Goal: Transaction & Acquisition: Download file/media

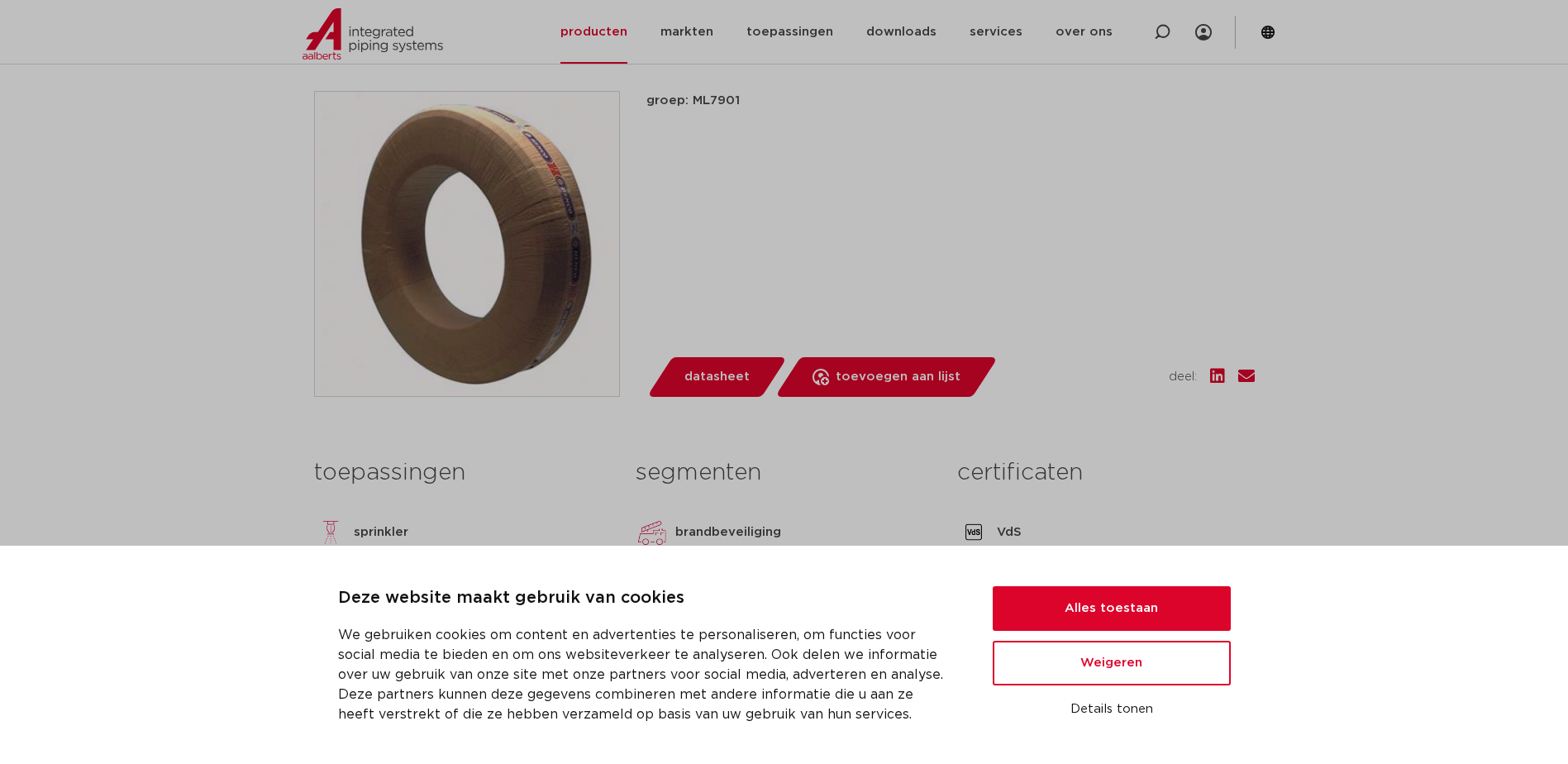
scroll to position [330, 0]
click at [1169, 601] on button "Alles toestaan" at bounding box center [1112, 608] width 238 height 45
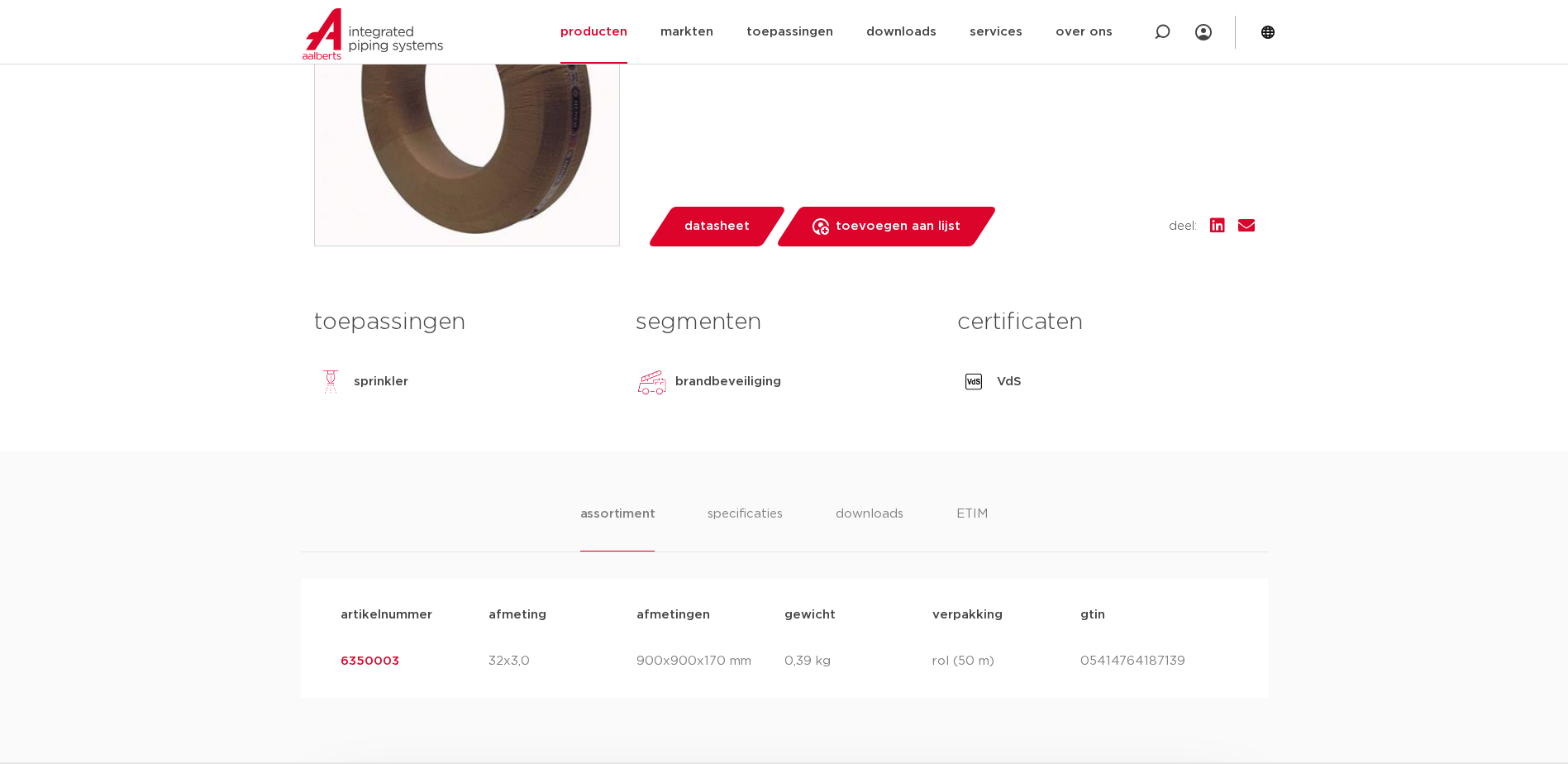
scroll to position [496, 0]
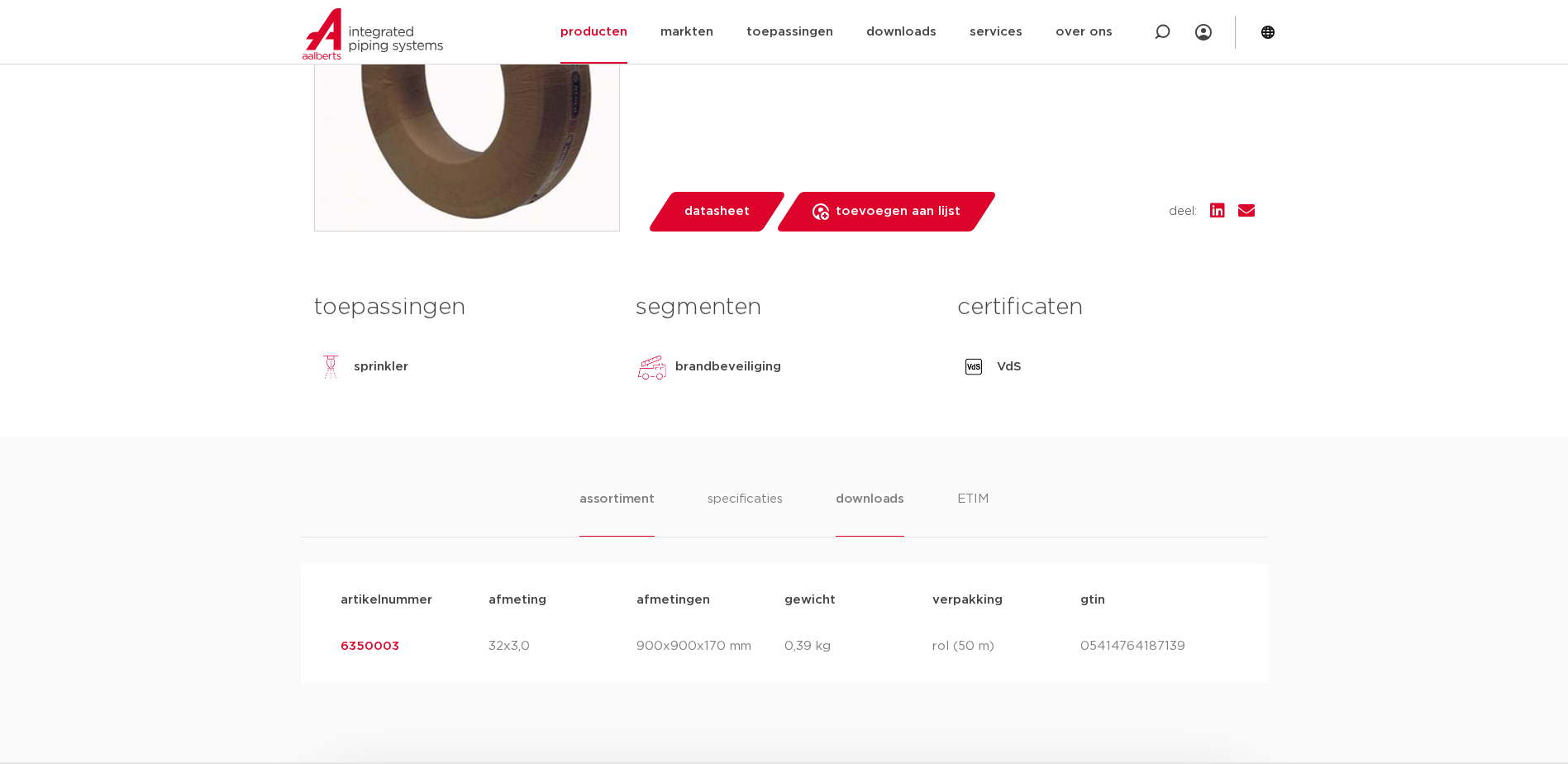
click at [877, 493] on li "downloads" at bounding box center [870, 513] width 69 height 47
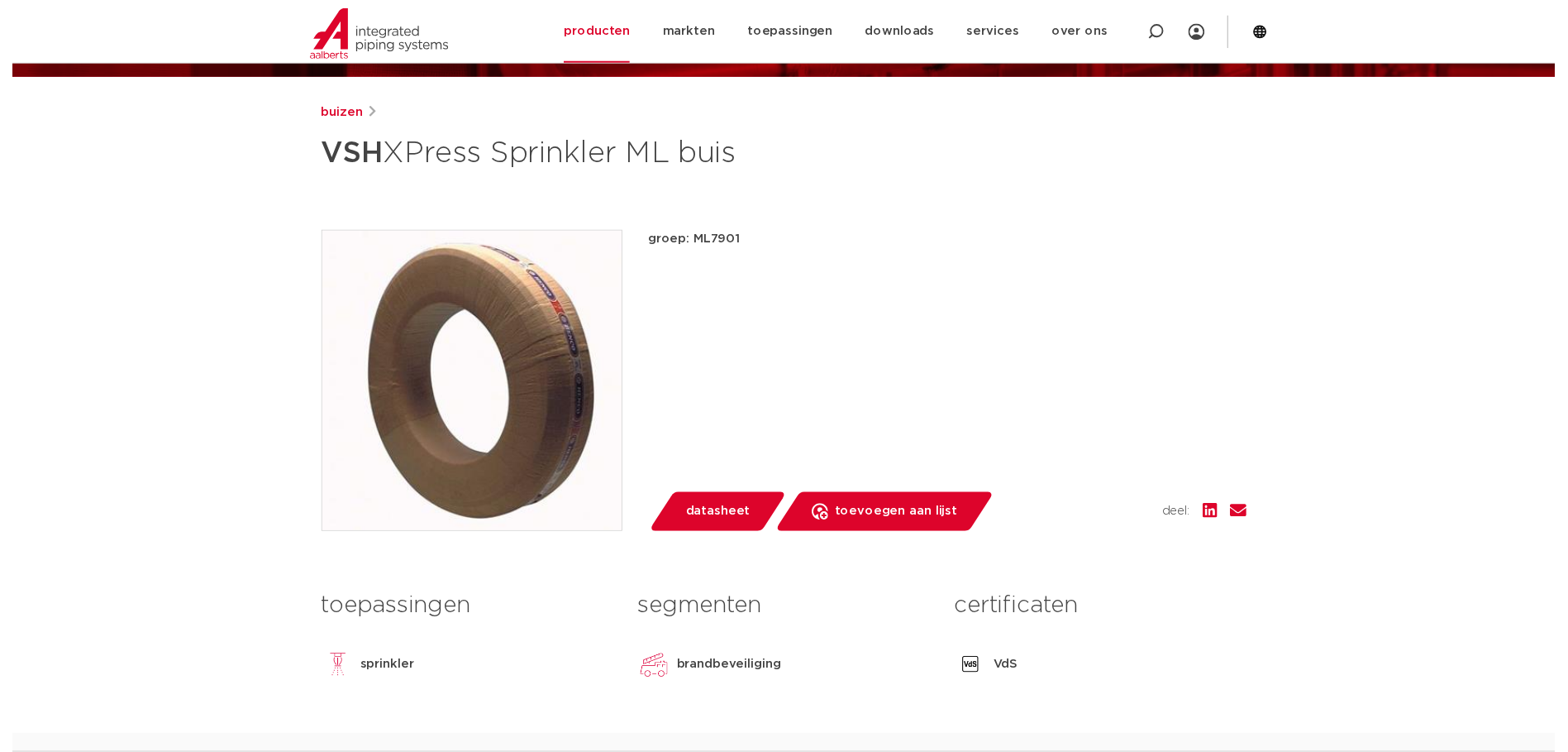
scroll to position [166, 0]
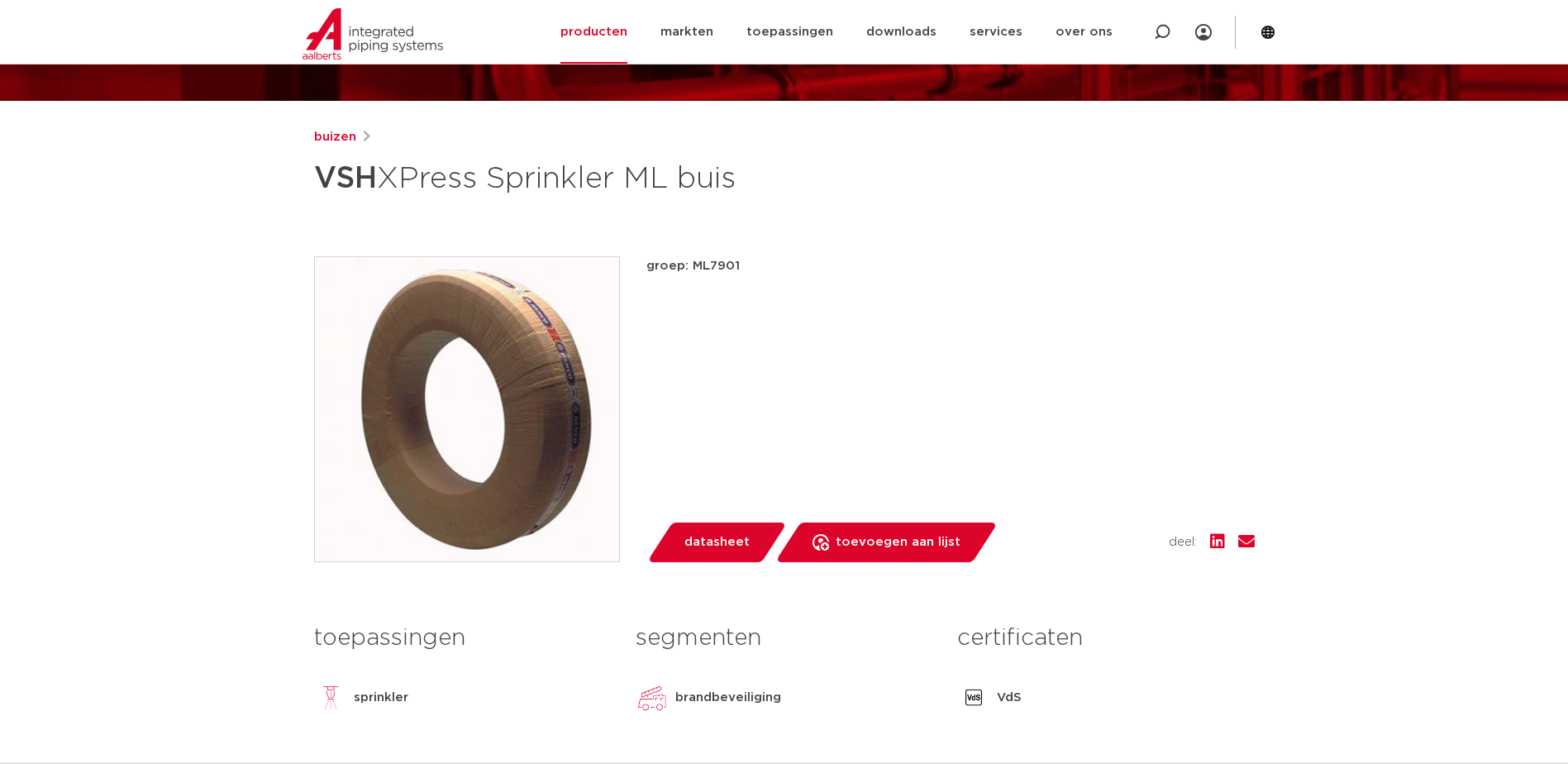
click at [709, 530] on span "datasheet" at bounding box center [717, 542] width 65 height 27
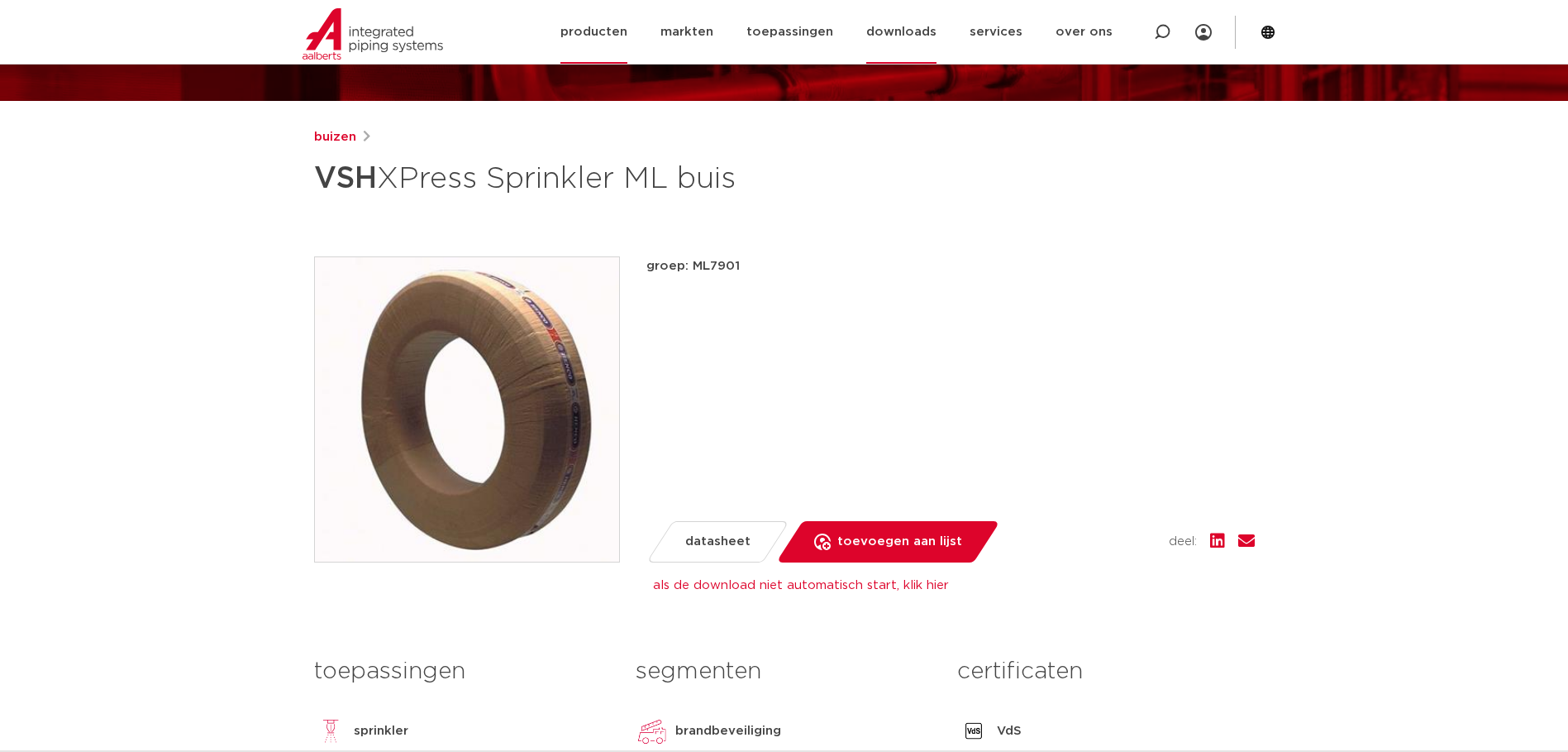
click at [898, 28] on link "downloads" at bounding box center [902, 31] width 70 height 64
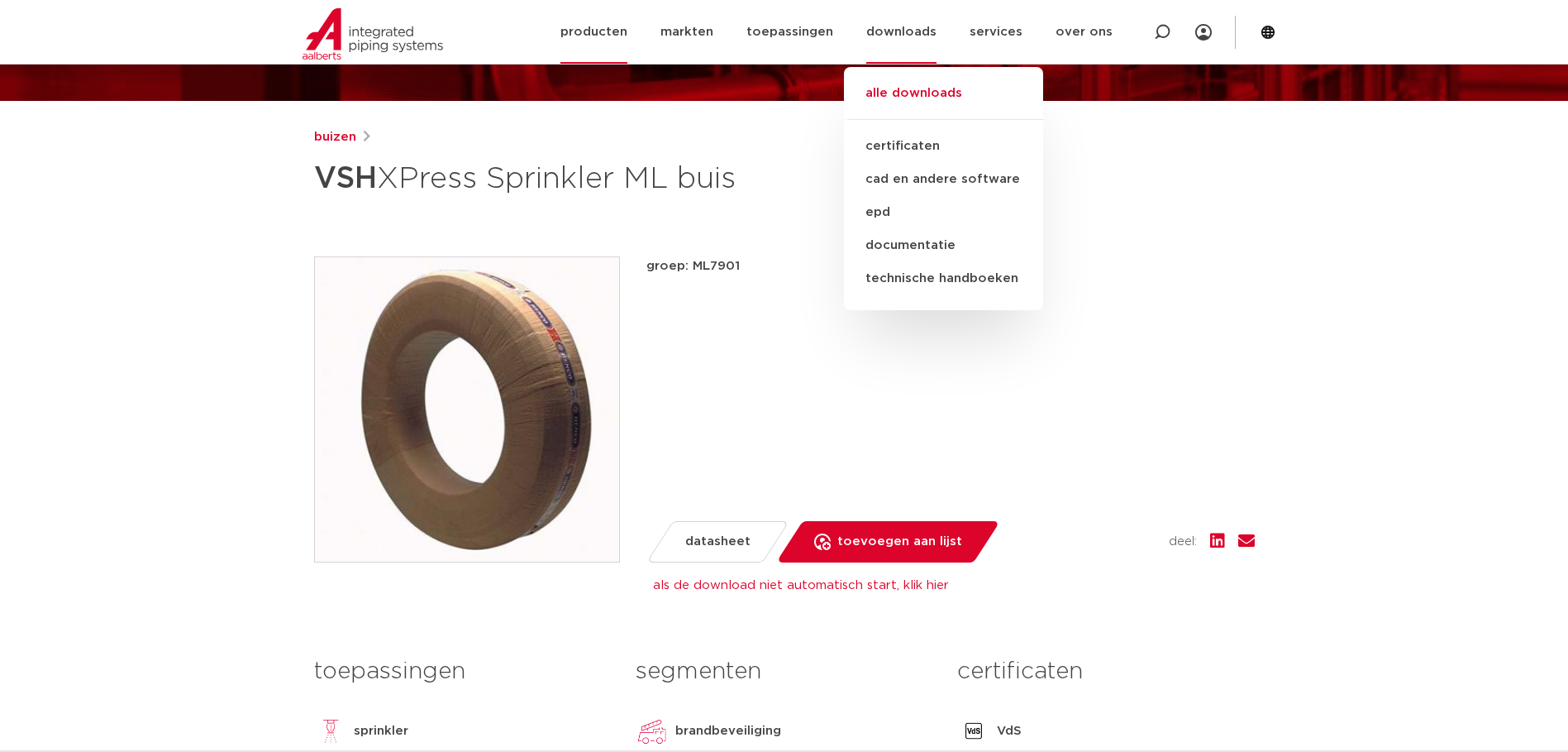
click at [916, 89] on link "alle downloads" at bounding box center [943, 102] width 200 height 37
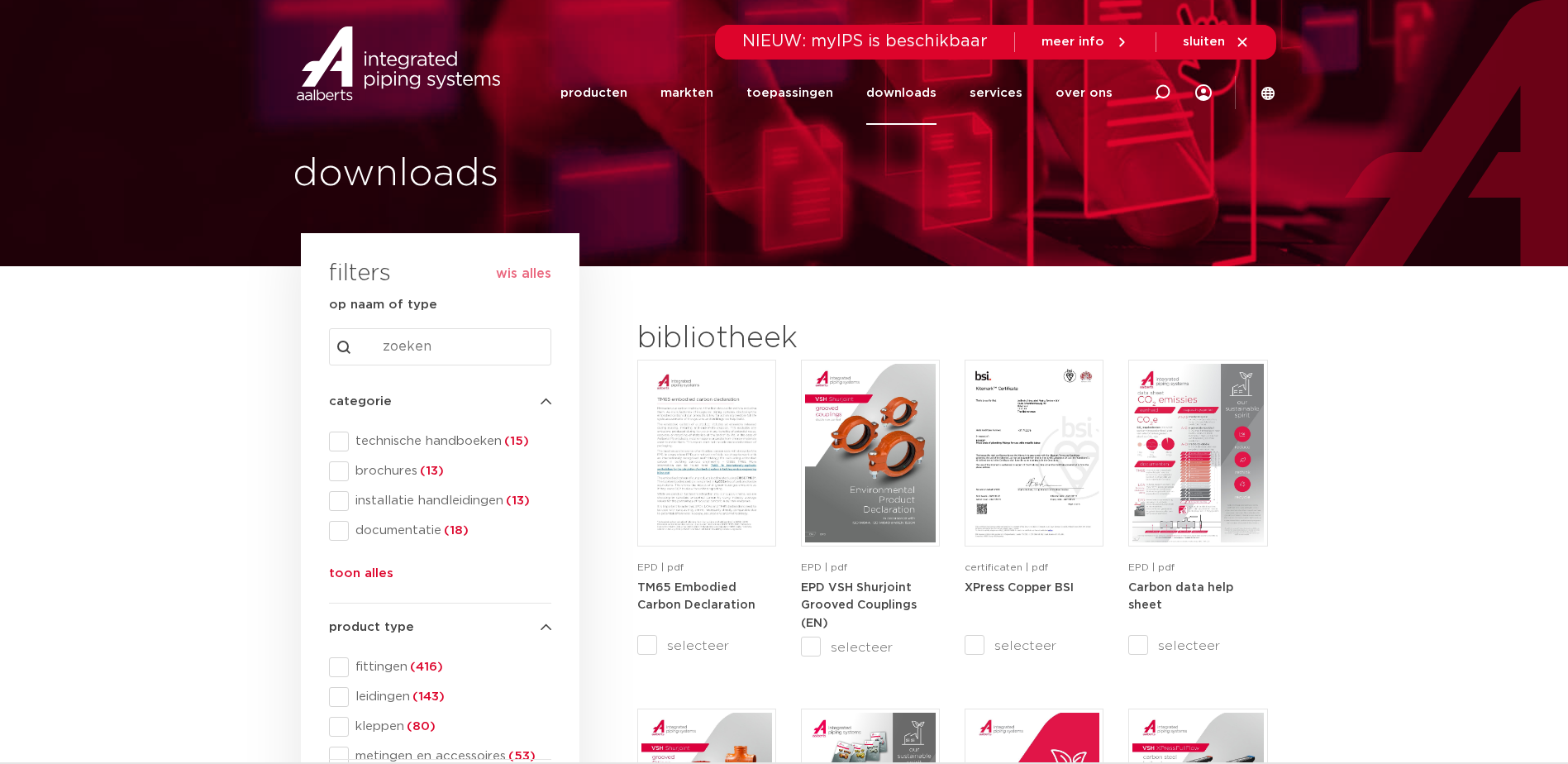
drag, startPoint x: 338, startPoint y: 440, endPoint x: 403, endPoint y: 440, distance: 65.0
click at [339, 440] on span at bounding box center [340, 442] width 20 height 20
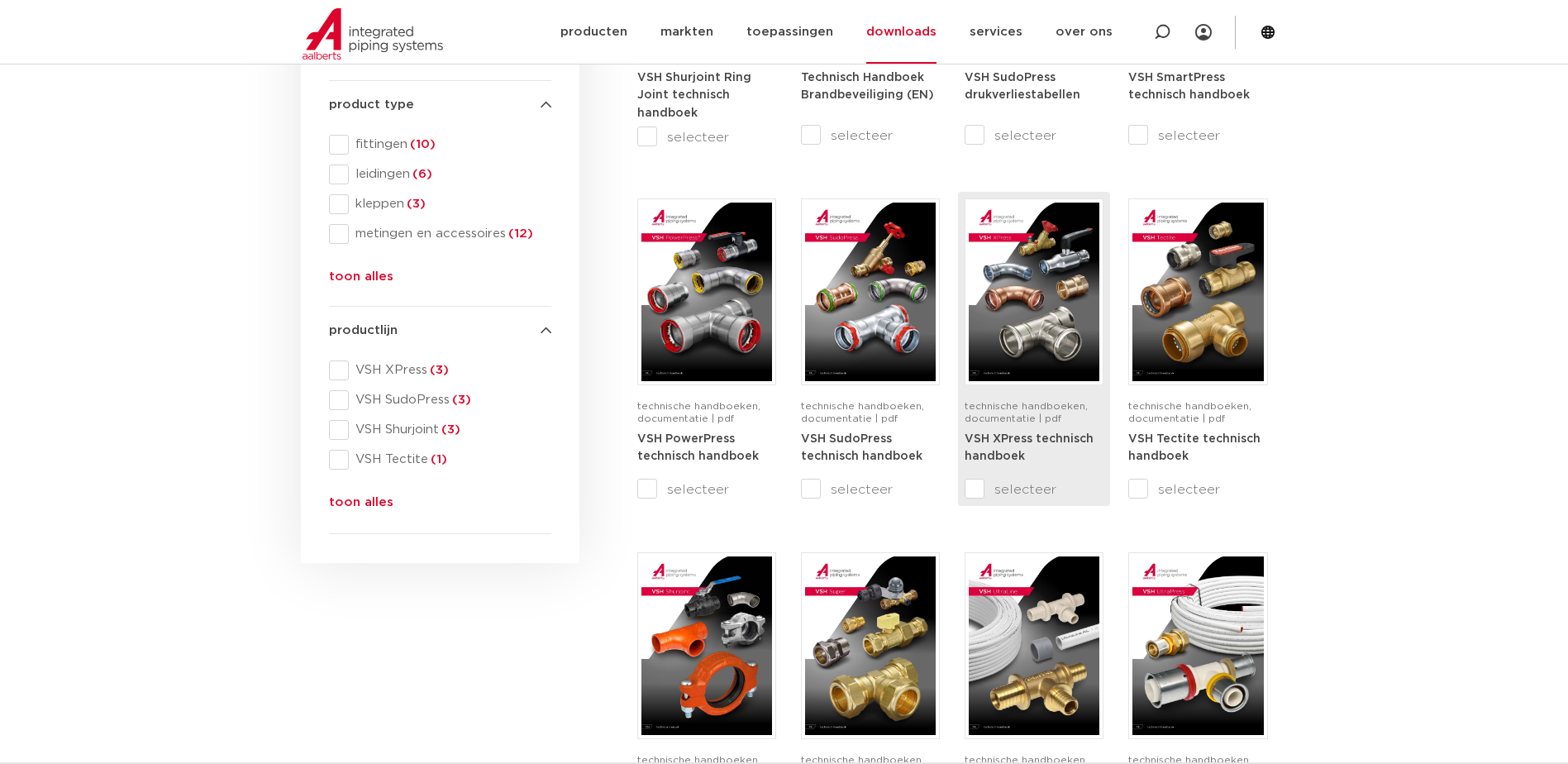
scroll to position [496, 0]
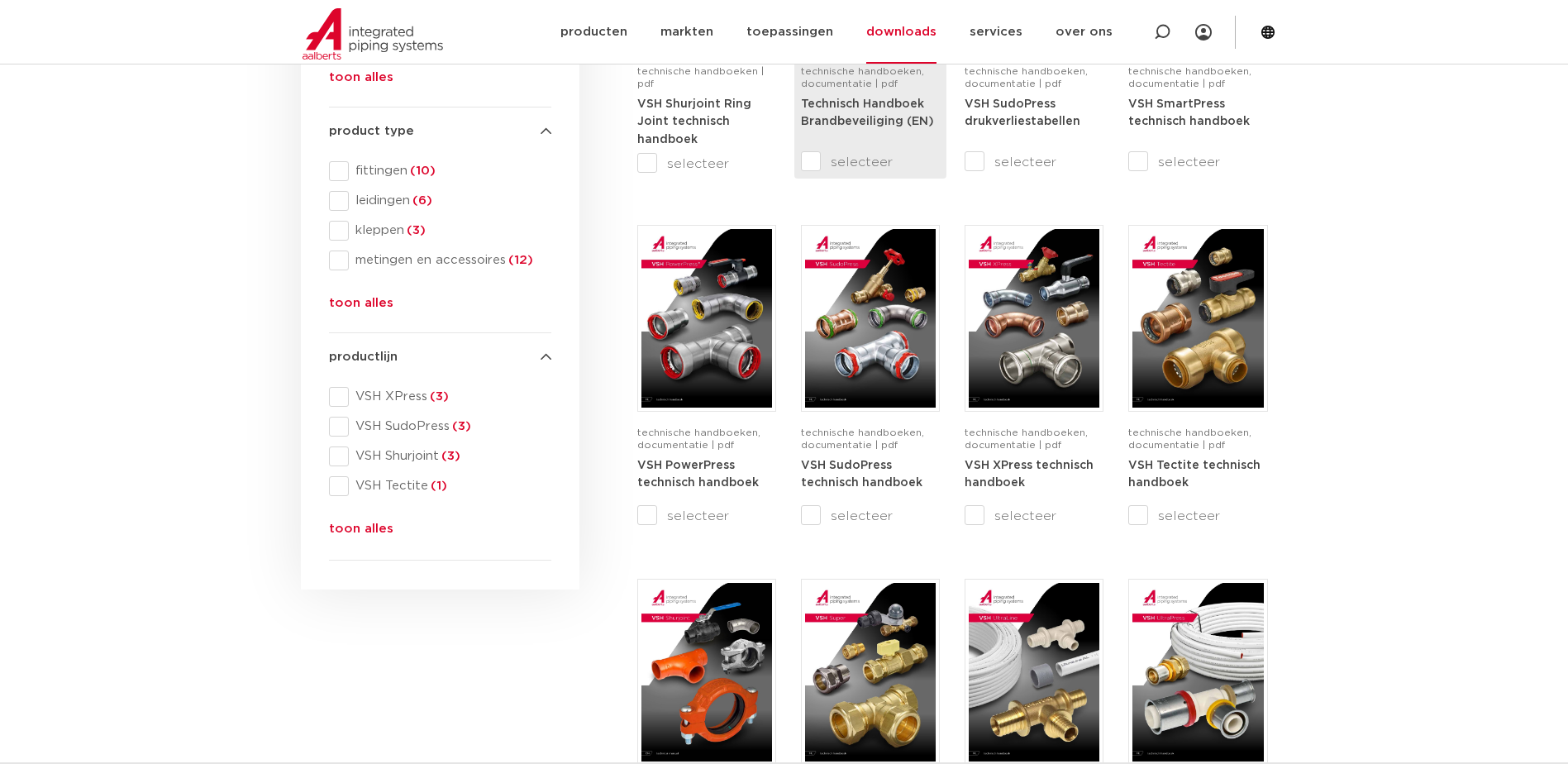
click at [889, 118] on strong "Technisch Handboek Brandbeveiliging (EN)" at bounding box center [868, 113] width 133 height 29
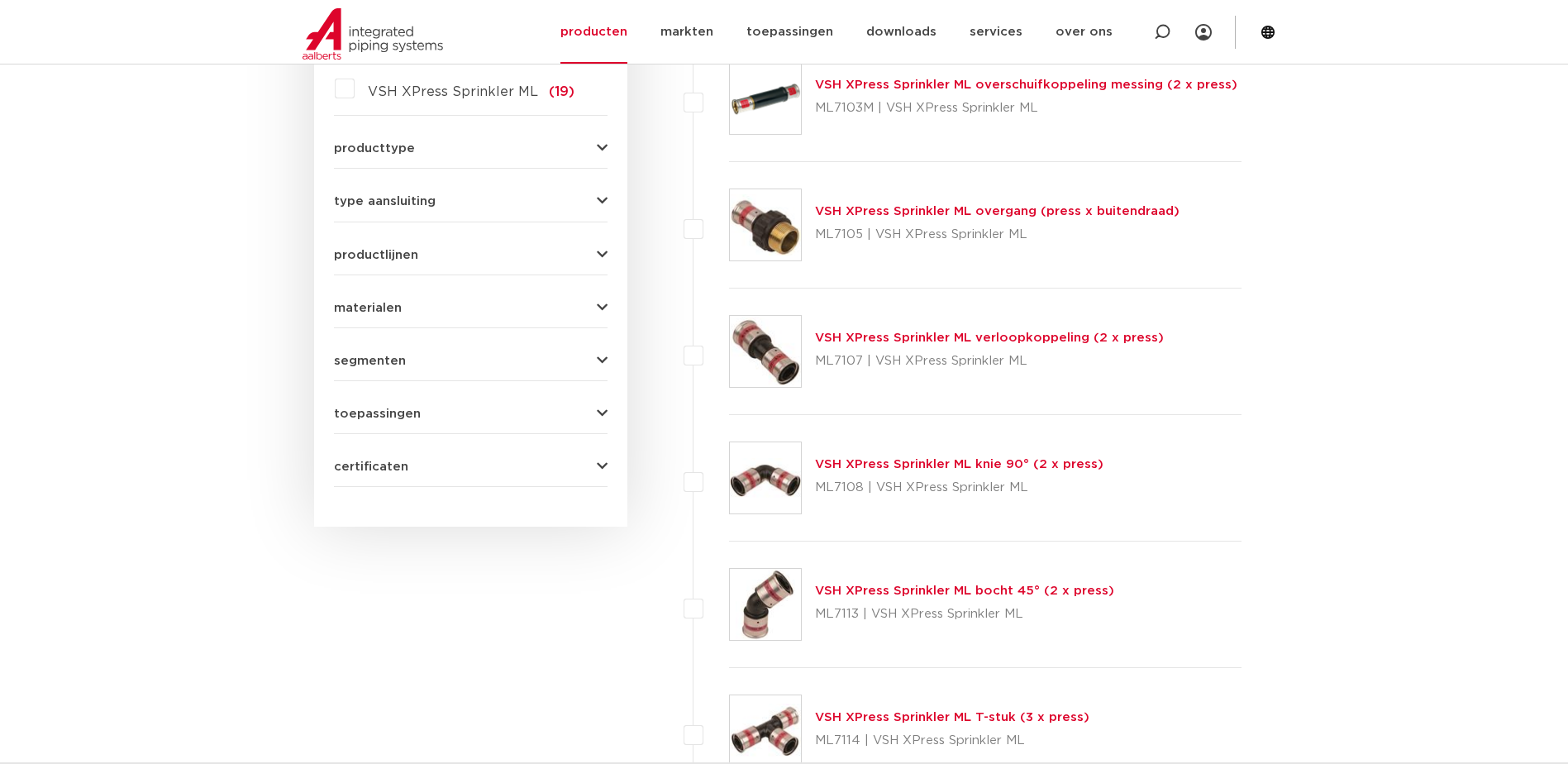
scroll to position [828, 0]
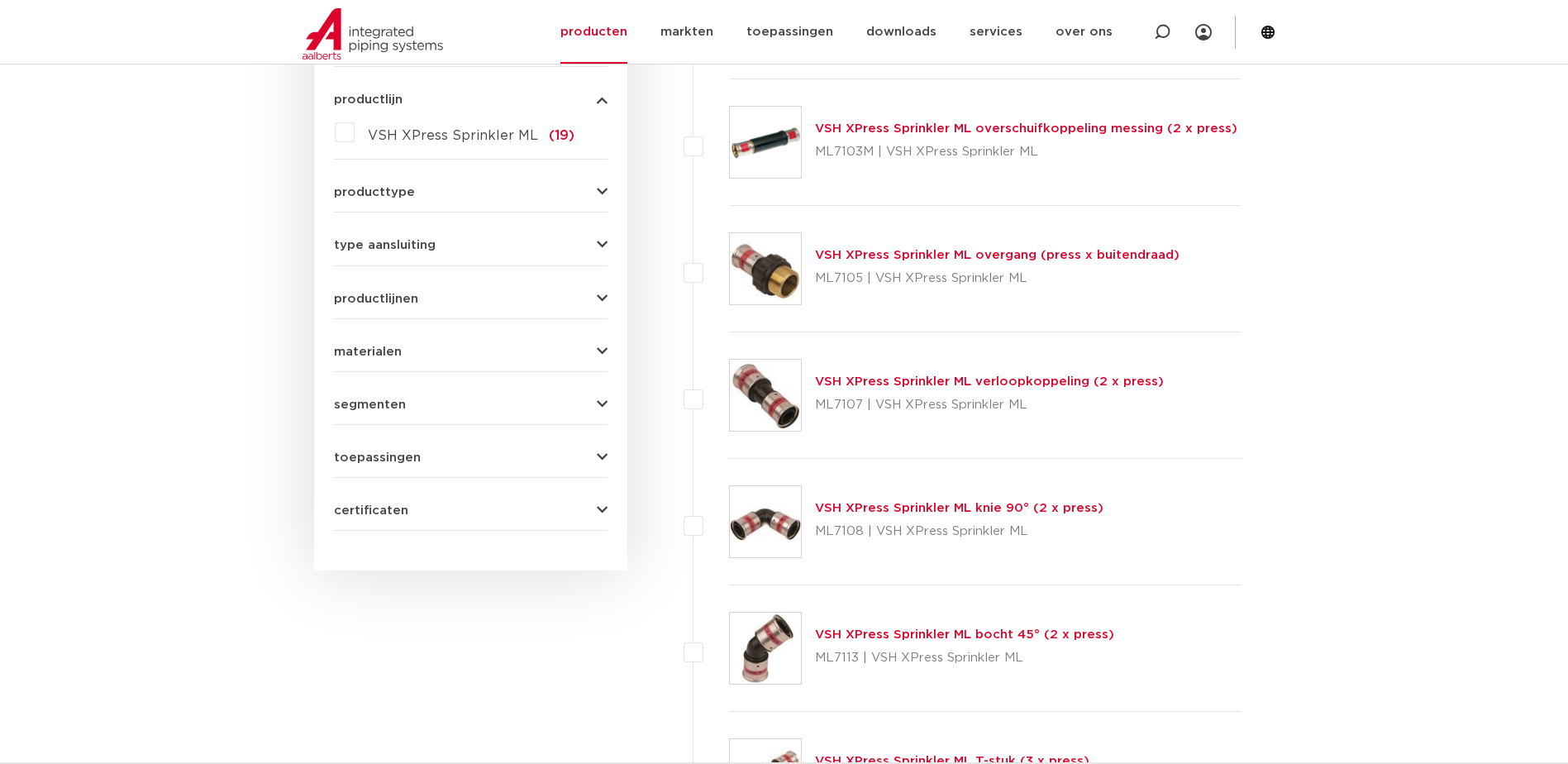
click at [602, 457] on icon "button" at bounding box center [603, 457] width 11 height 12
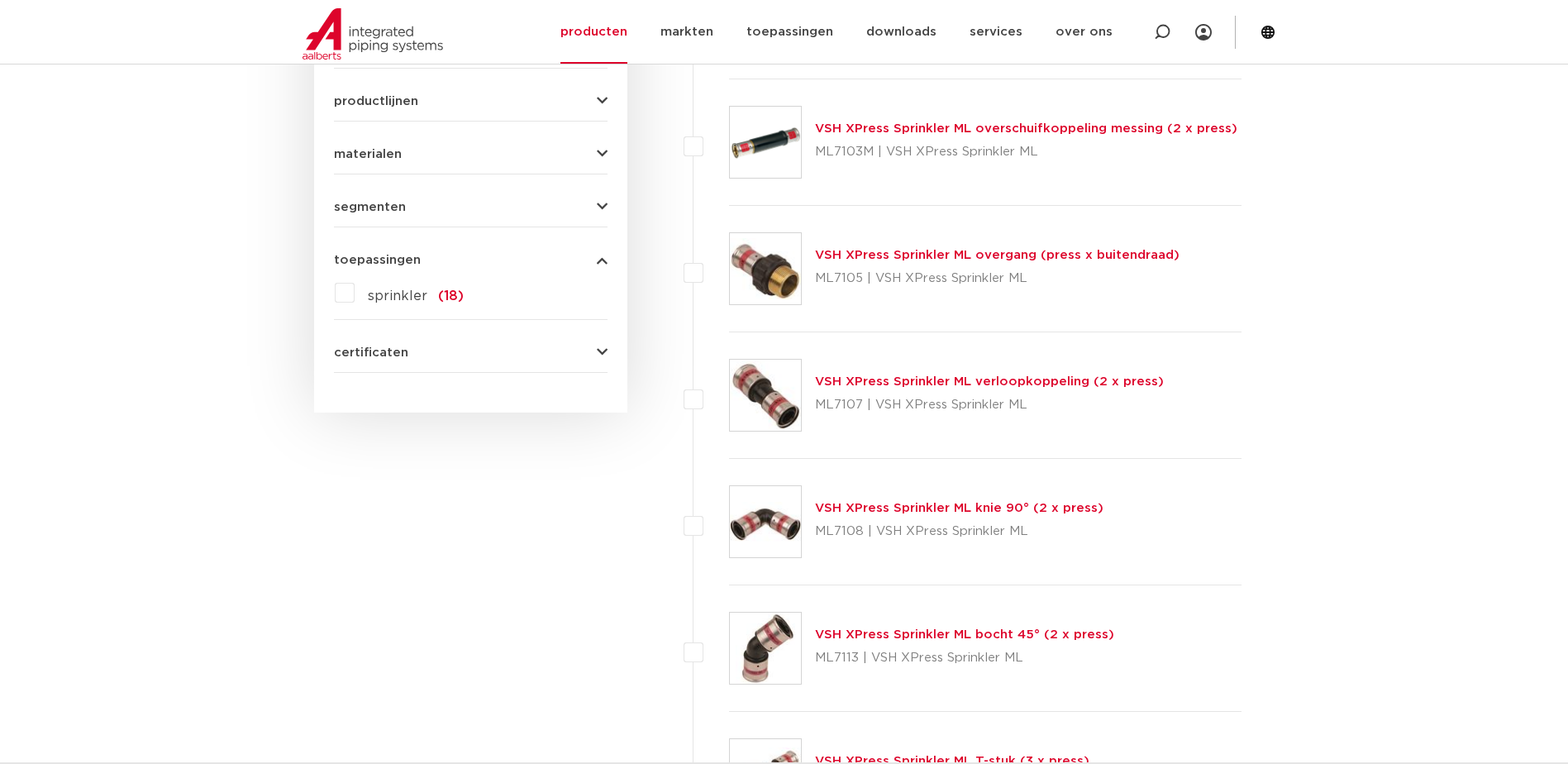
scroll to position [814, 0]
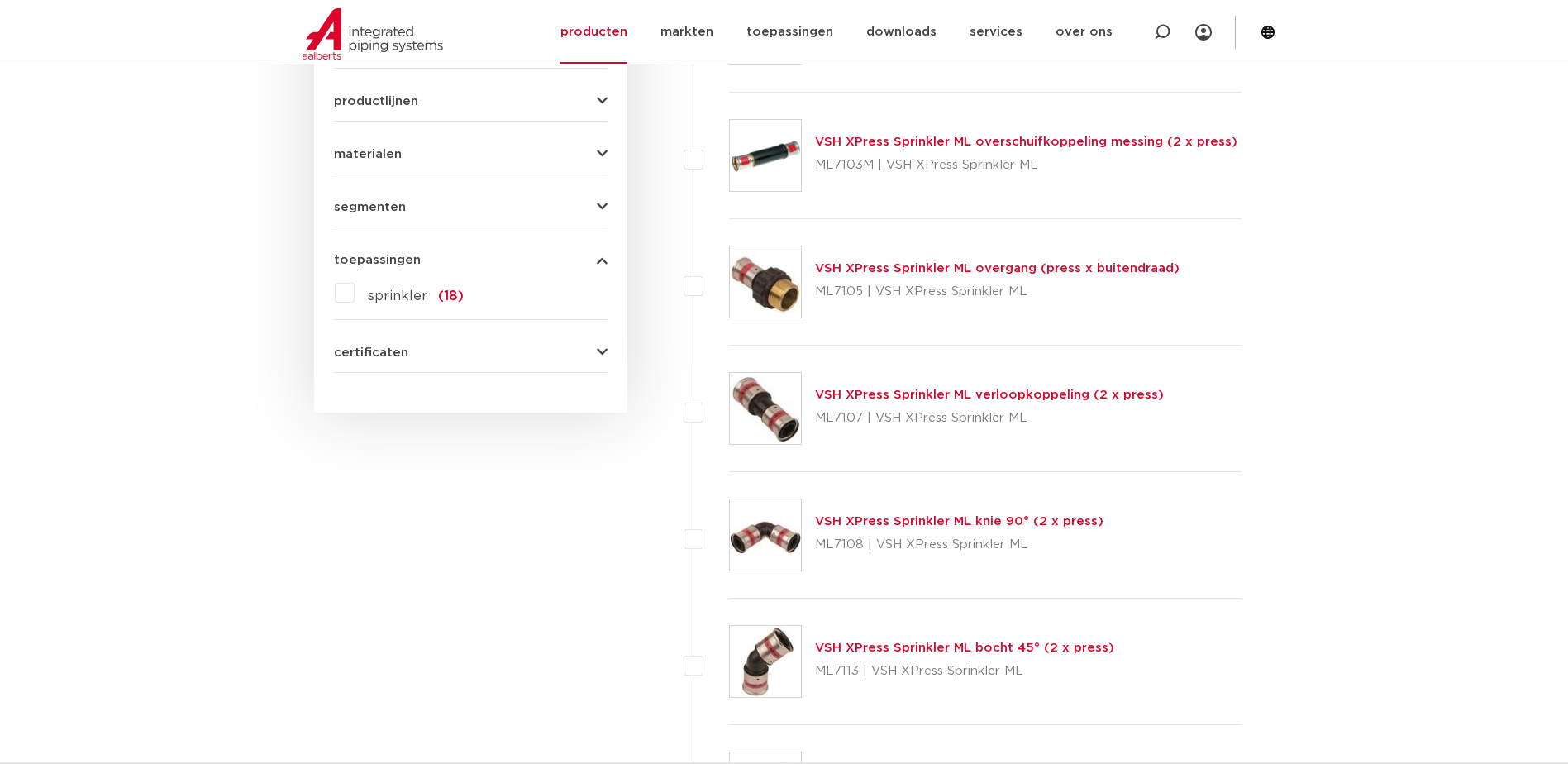
click at [602, 358] on icon "button" at bounding box center [603, 352] width 11 height 12
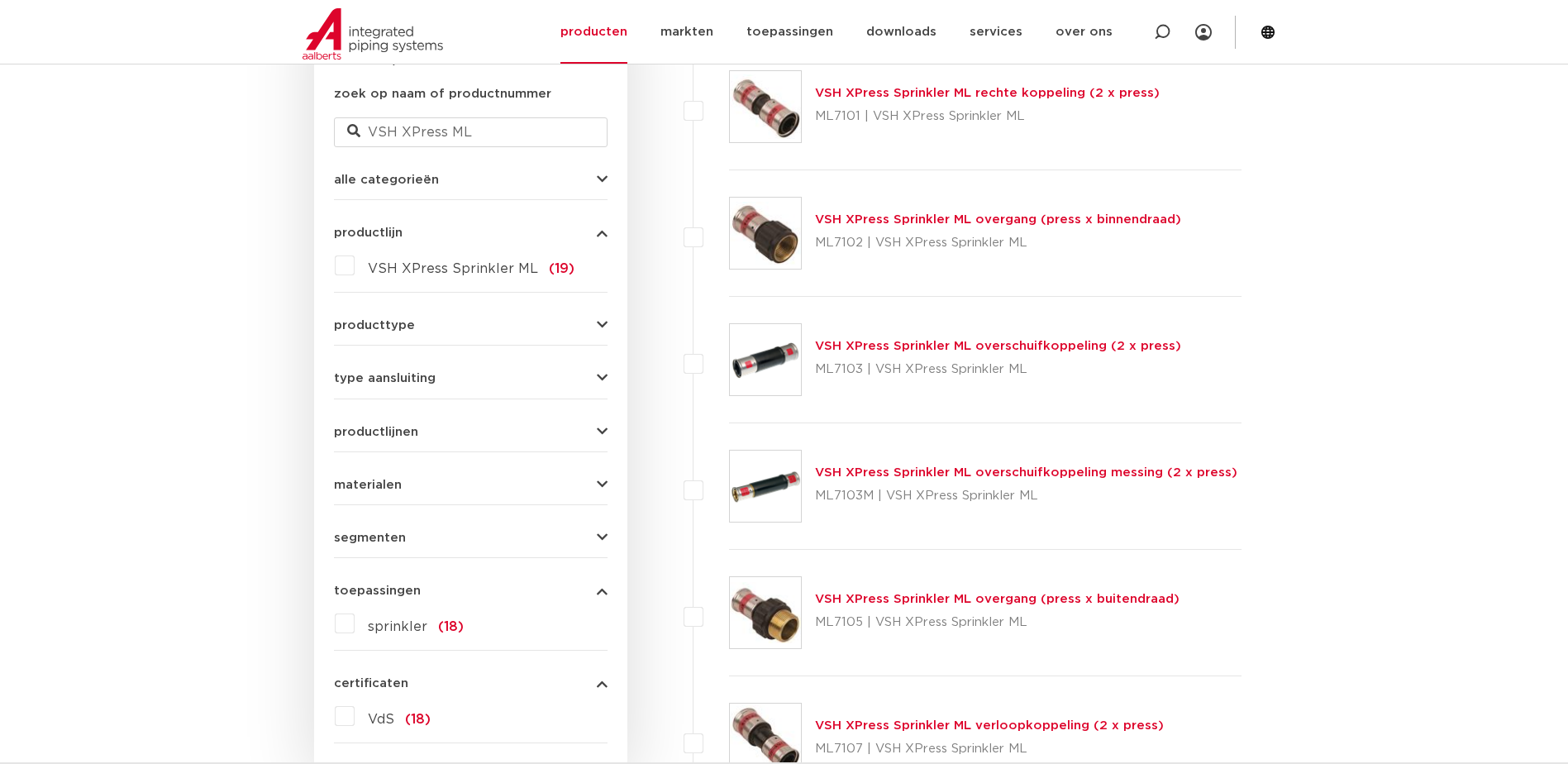
scroll to position [400, 0]
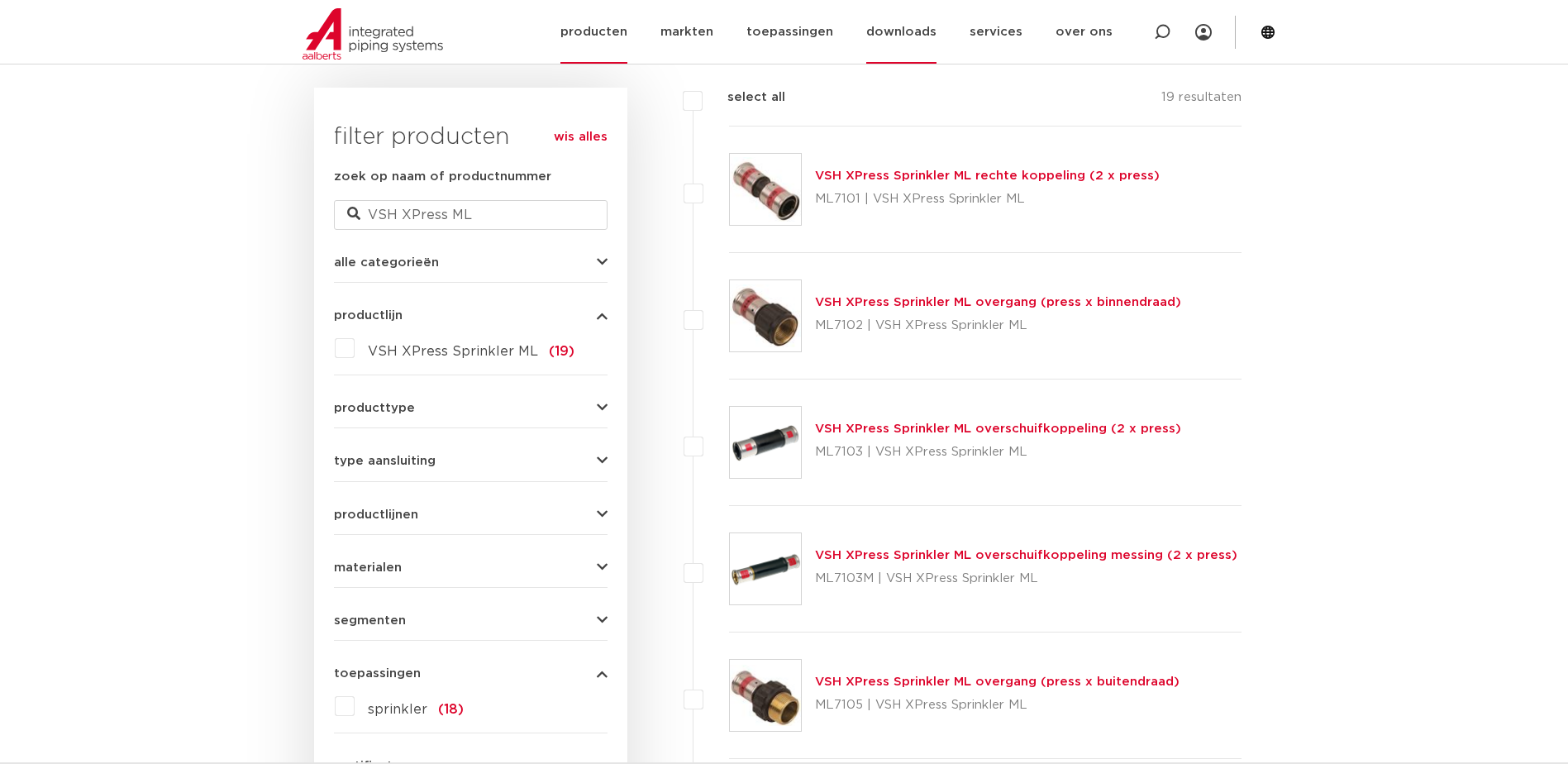
click at [927, 41] on link "downloads" at bounding box center [902, 31] width 70 height 64
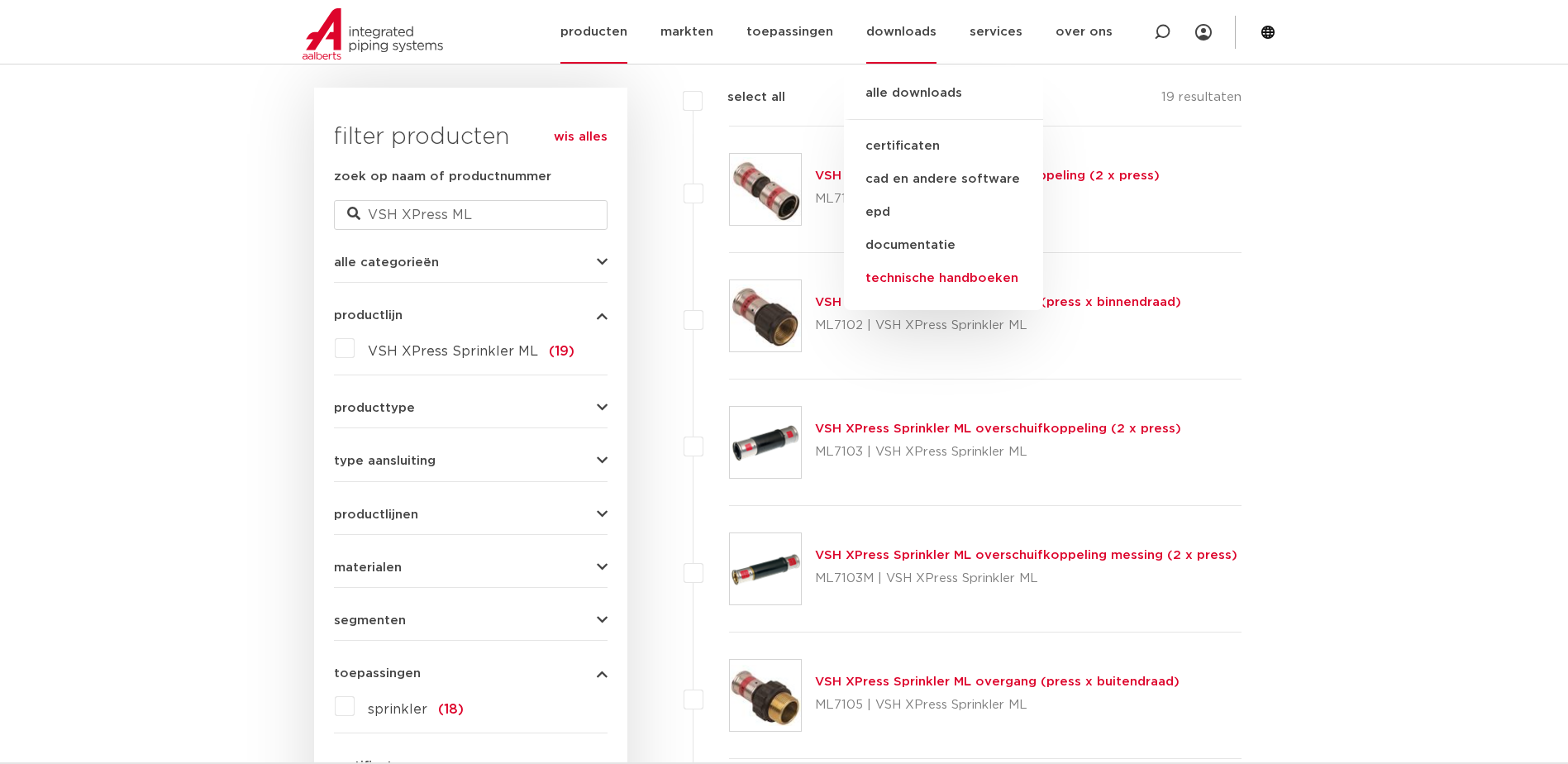
click at [957, 282] on link "technische handboeken" at bounding box center [943, 279] width 200 height 33
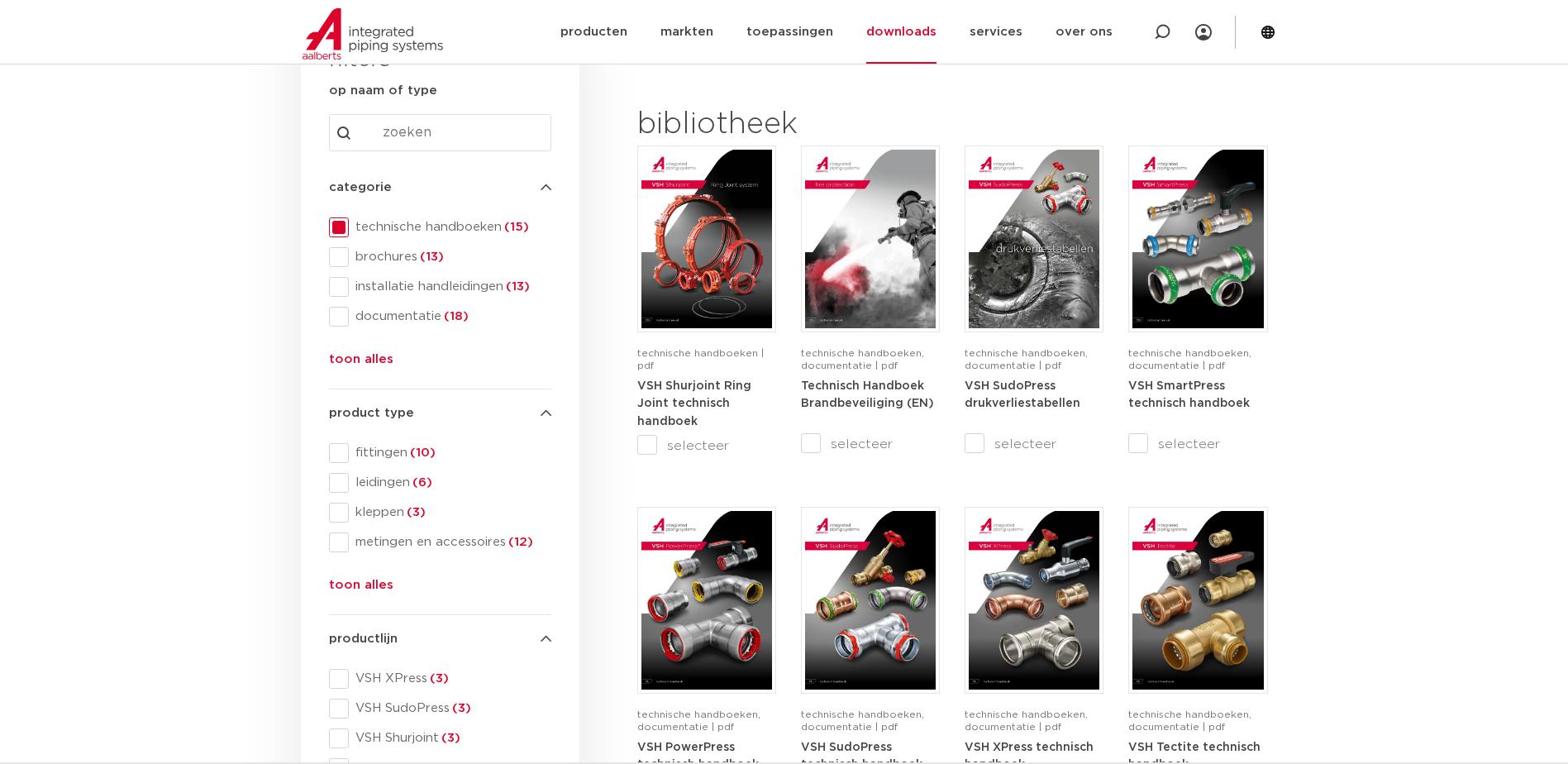
scroll to position [166, 0]
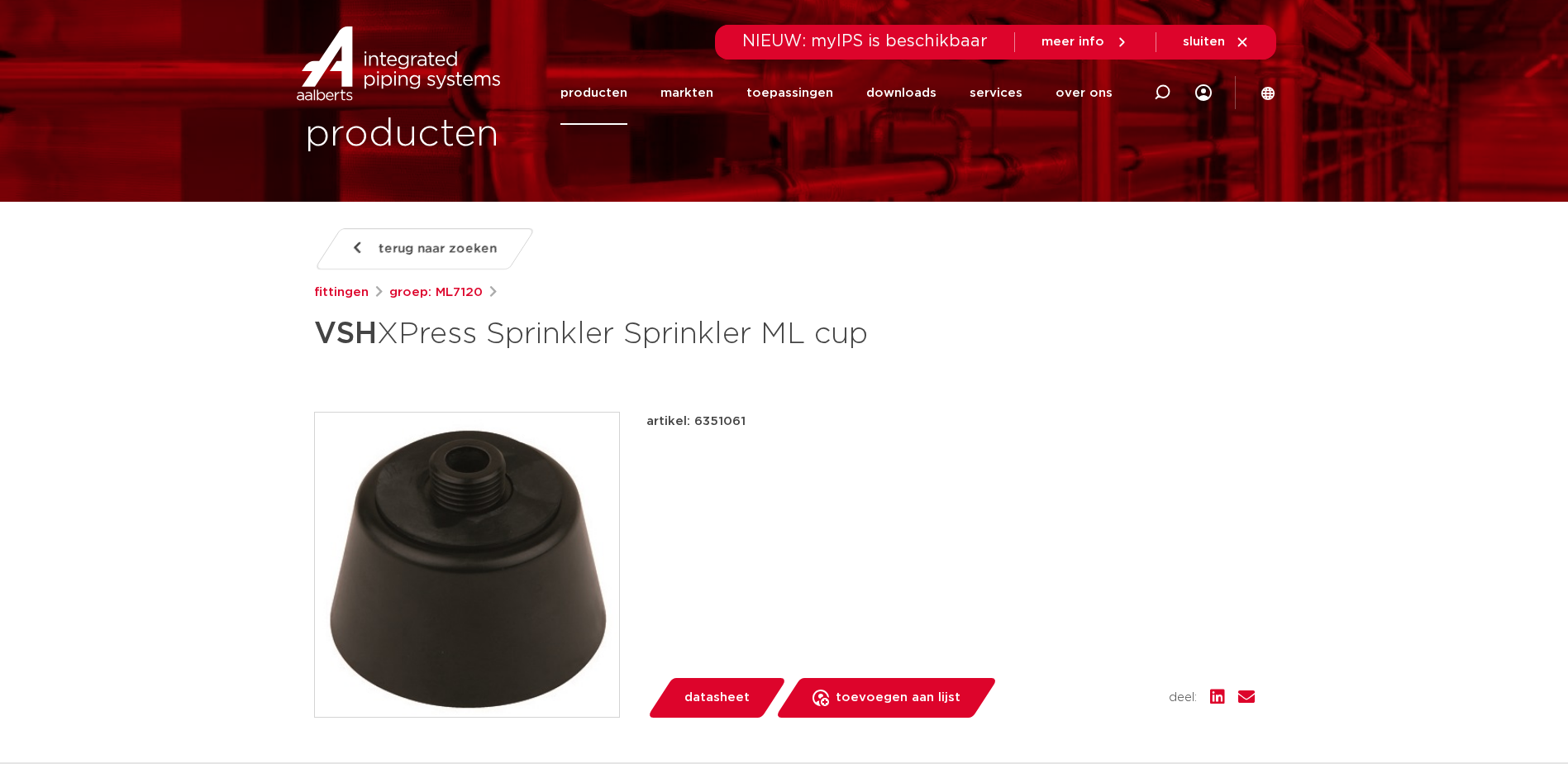
scroll to position [83, 0]
